Goal: Book appointment/travel/reservation

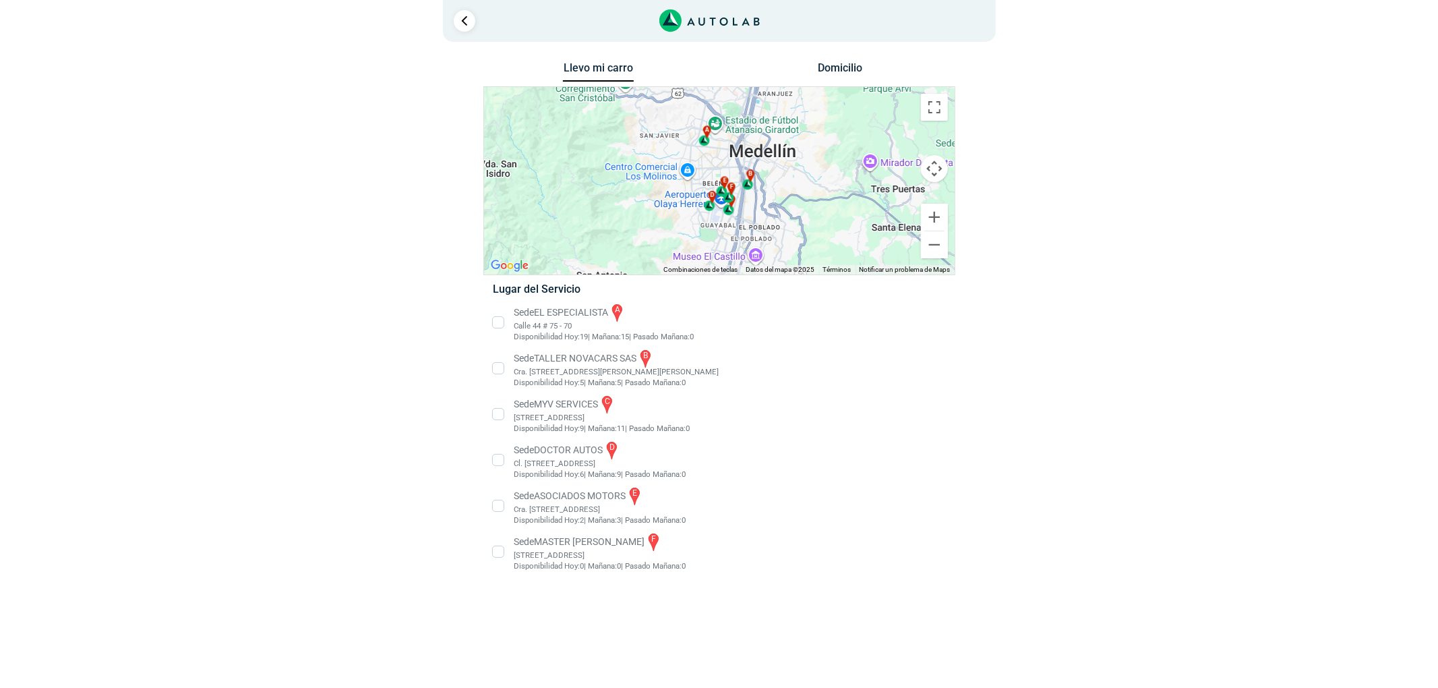
click at [574, 541] on li "Sede MASTER MOTRIZ f [STREET_ADDRESS]" at bounding box center [719, 551] width 473 height 40
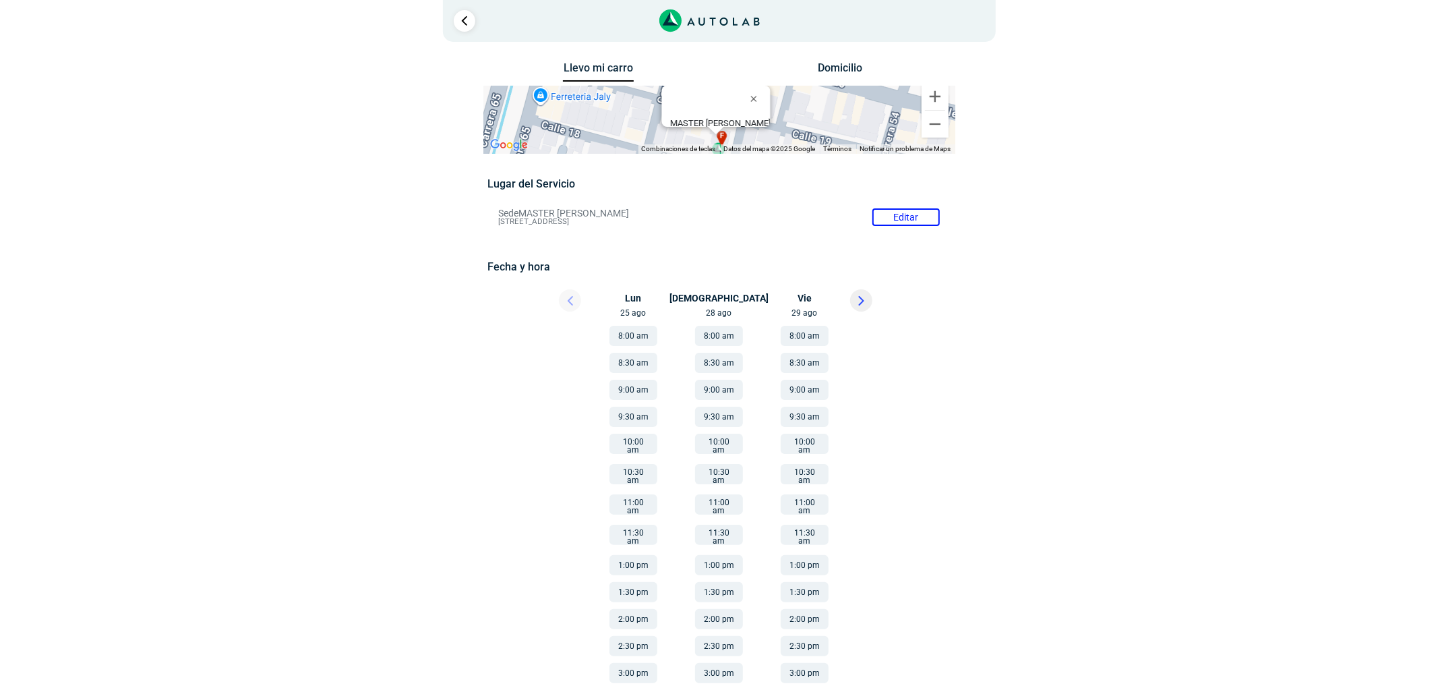
click at [617, 329] on button "8:00 am" at bounding box center [633, 336] width 48 height 20
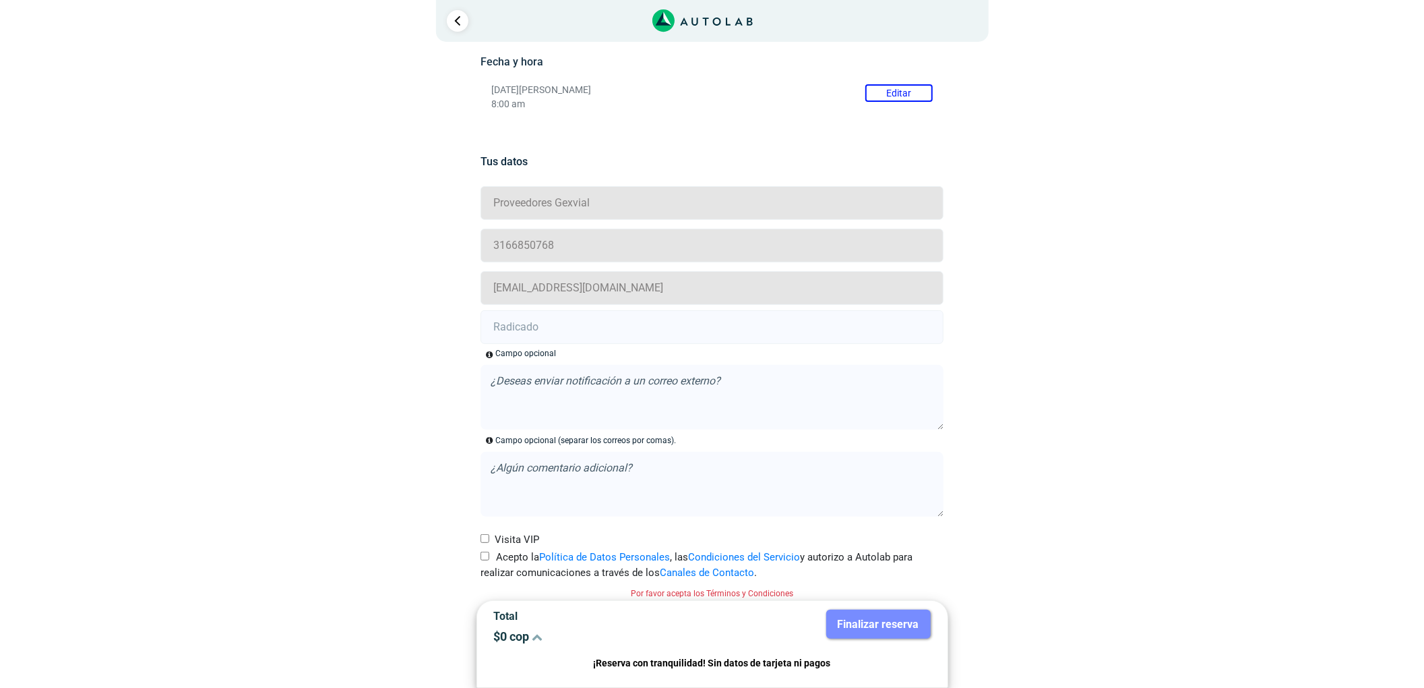
scroll to position [214, 0]
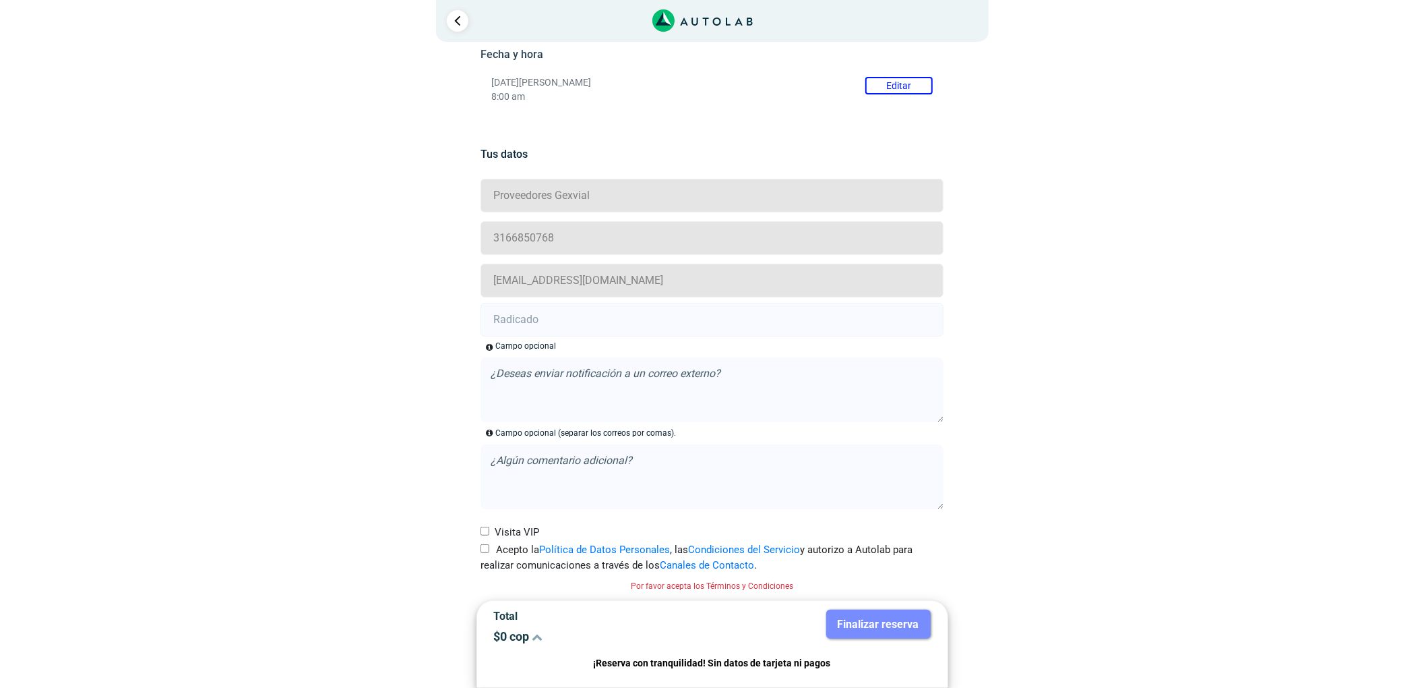
drag, startPoint x: 663, startPoint y: 327, endPoint x: 658, endPoint y: 337, distance: 11.5
click at [663, 327] on input "text" at bounding box center [712, 320] width 463 height 34
paste input "20911235"
type input "20911235"
click at [481, 555] on label "Acepto la Política de Datos Personales , las Condiciones del Servicio y autoriz…" at bounding box center [712, 557] width 463 height 30
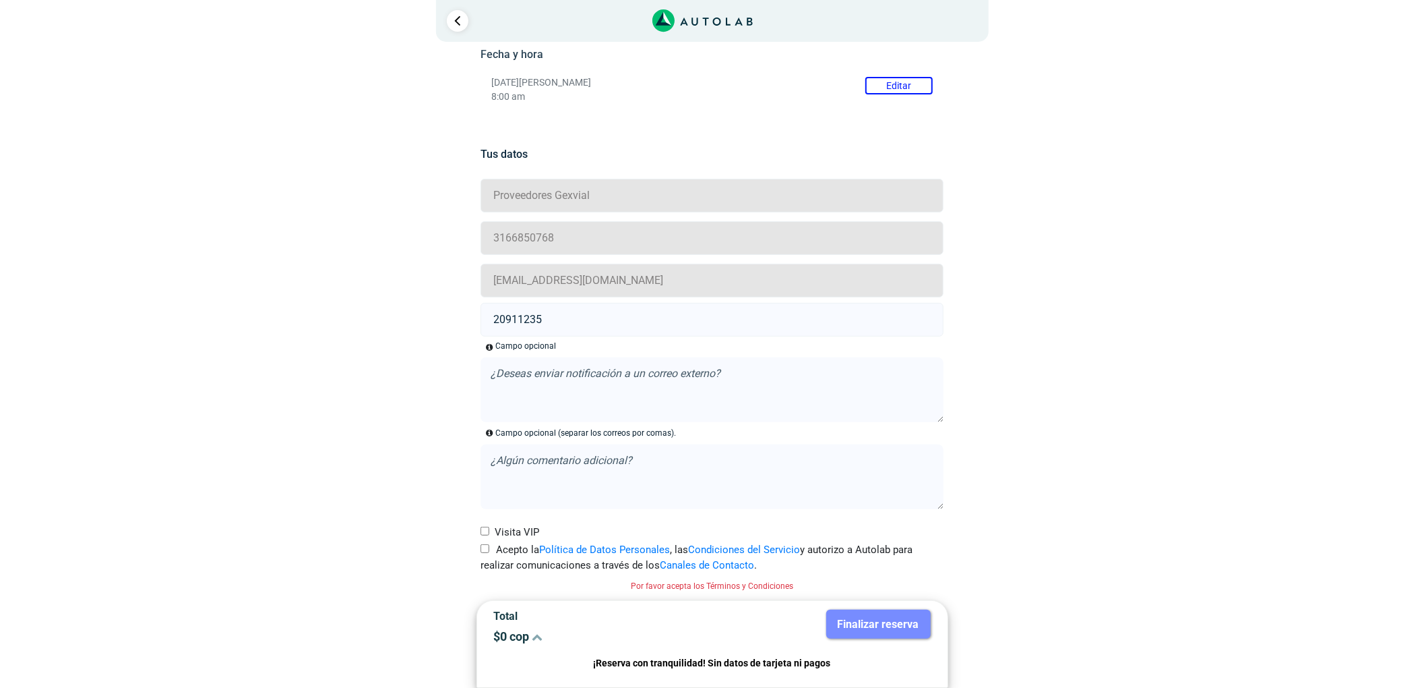
click at [481, 553] on input "Acepto la Política de Datos Personales , las Condiciones del Servicio y autoriz…" at bounding box center [485, 548] width 9 height 9
checkbox input "true"
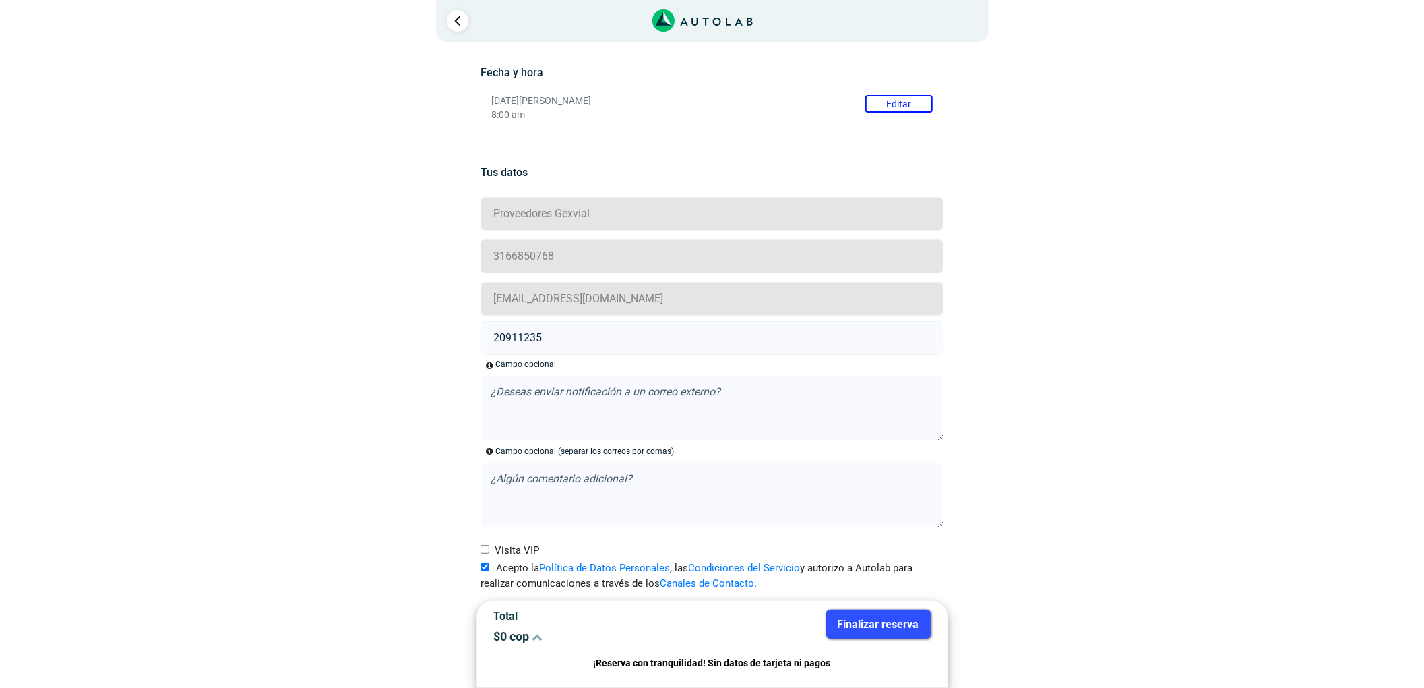
scroll to position [195, 0]
click at [481, 550] on input "Visita VIP" at bounding box center [485, 549] width 9 height 9
click at [488, 553] on label "Visita VIP" at bounding box center [510, 551] width 59 height 16
click at [488, 553] on input "Visita VIP" at bounding box center [485, 549] width 9 height 9
checkbox input "false"
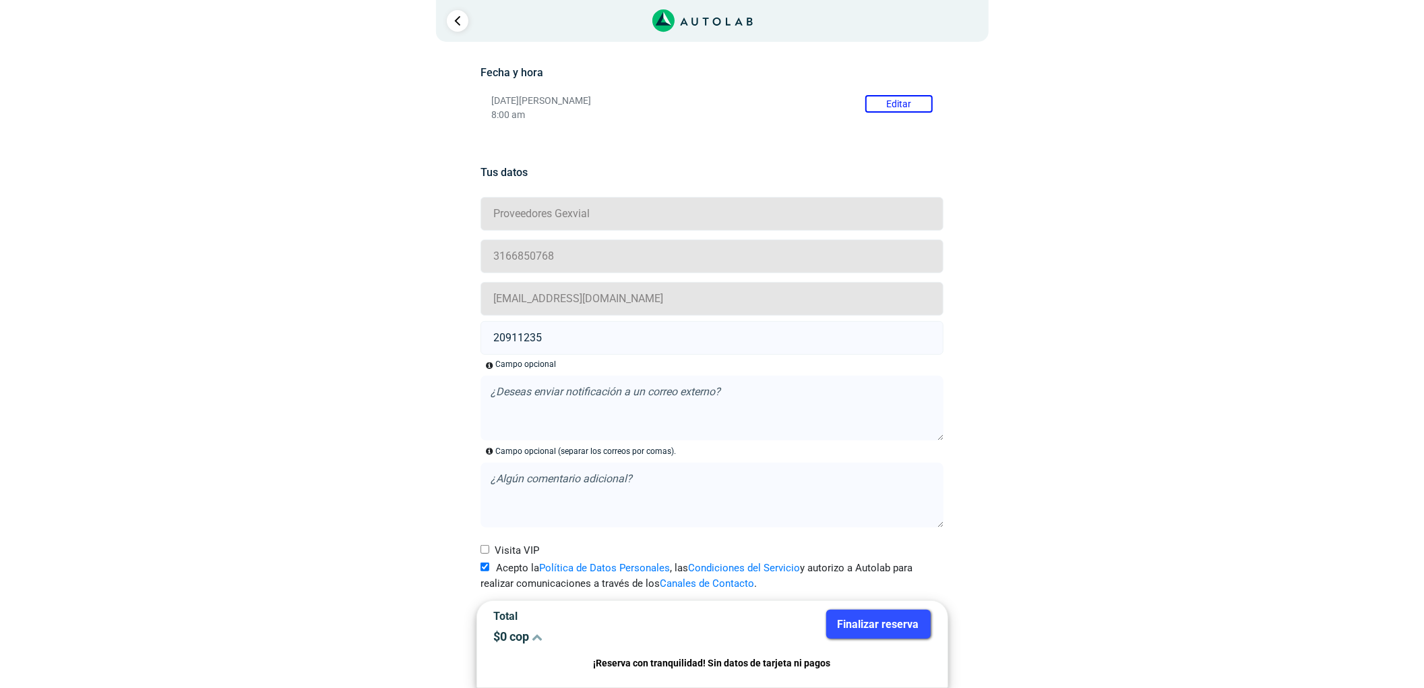
click at [893, 621] on button "Finalizar reserva" at bounding box center [878, 623] width 104 height 29
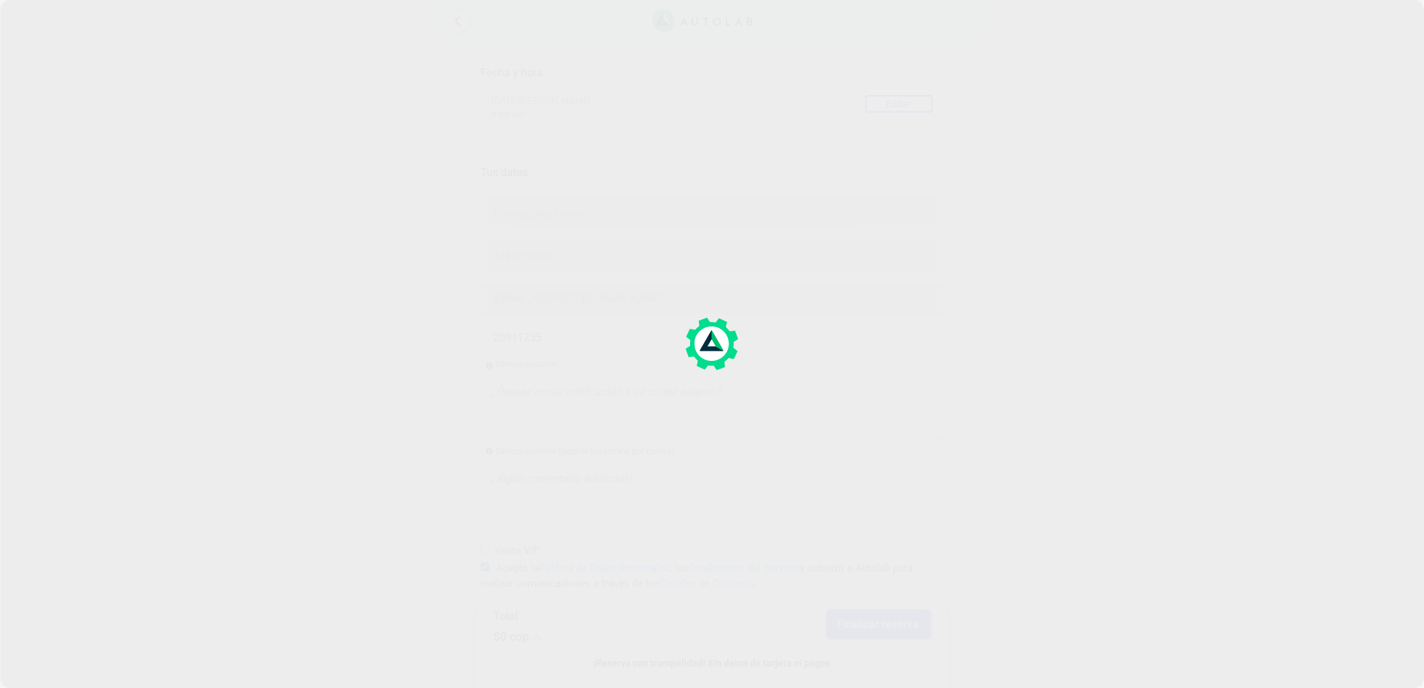
scroll to position [0, 0]
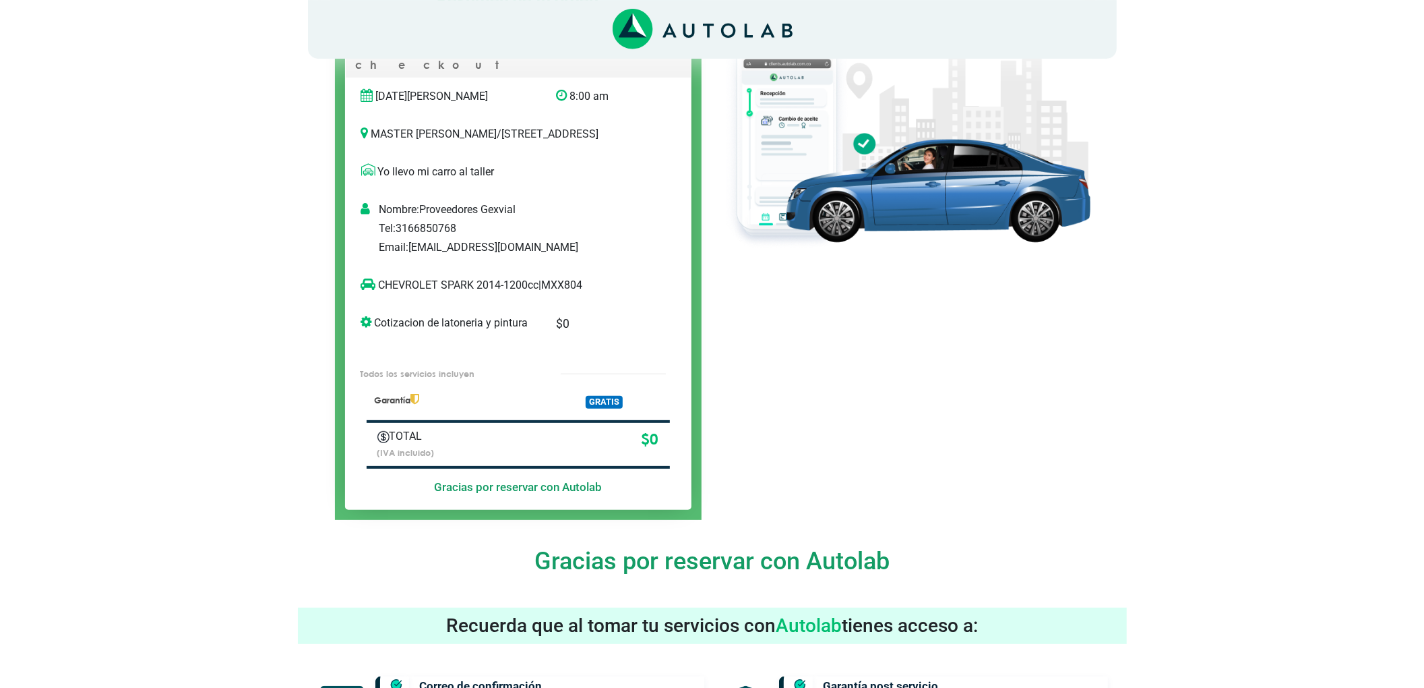
scroll to position [90, 0]
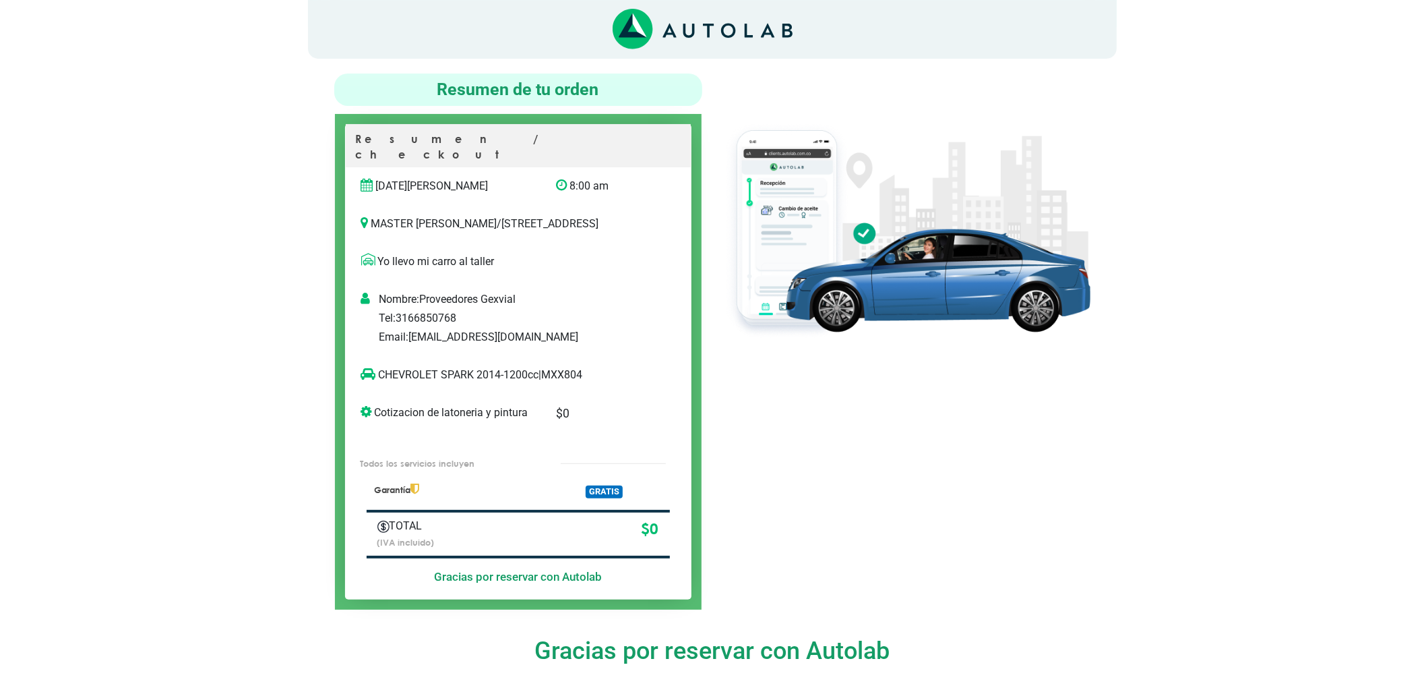
click at [570, 373] on p "CHEVROLET SPARK 2014-1200cc | MXX804" at bounding box center [504, 375] width 287 height 16
copy p "MXX804"
copy p "CHEVROLET SPARK"
drag, startPoint x: 477, startPoint y: 378, endPoint x: 378, endPoint y: 375, distance: 99.8
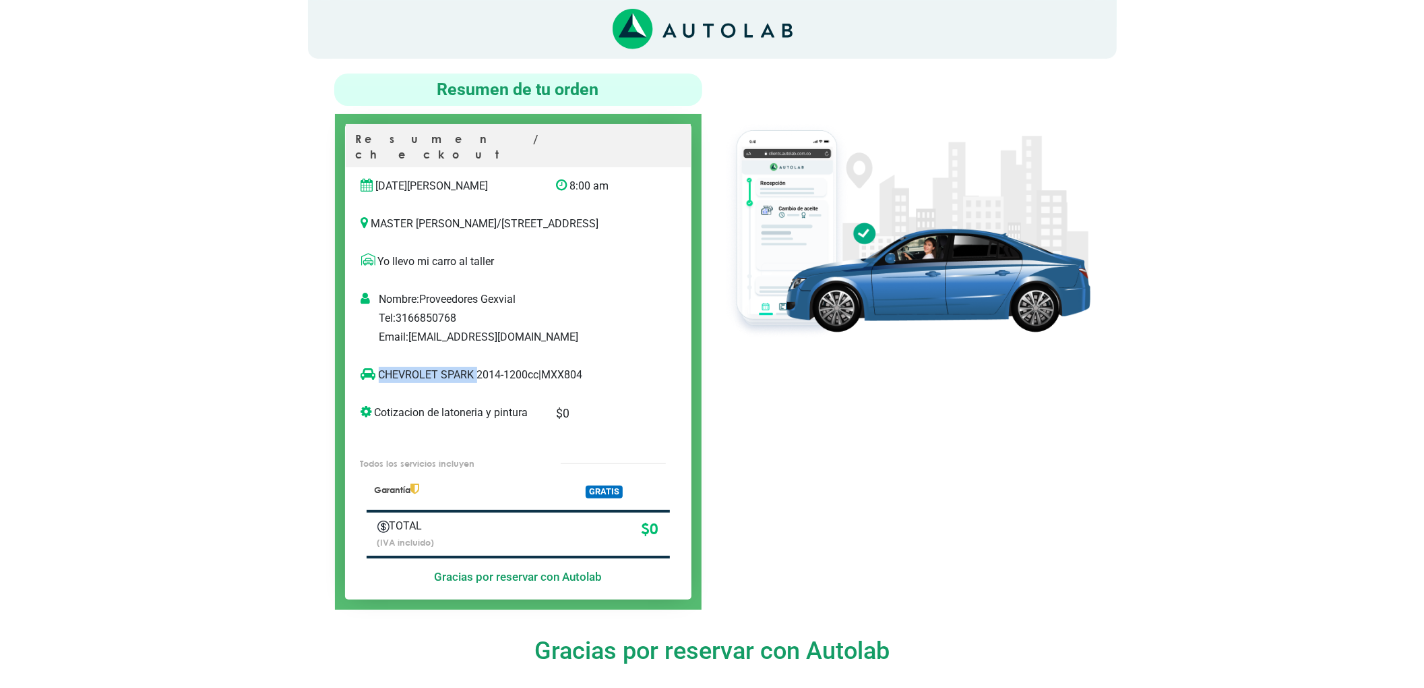
click at [378, 375] on p "CHEVROLET SPARK 2014-1200cc | MXX804" at bounding box center [504, 375] width 287 height 16
